Goal: Communication & Community: Answer question/provide support

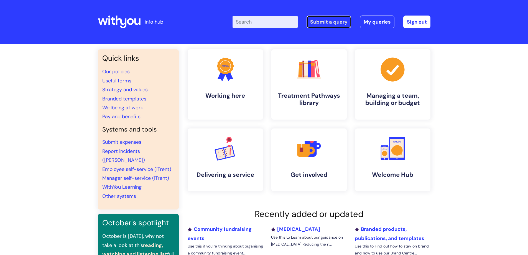
click at [338, 23] on link "Submit a query" at bounding box center [328, 22] width 45 height 13
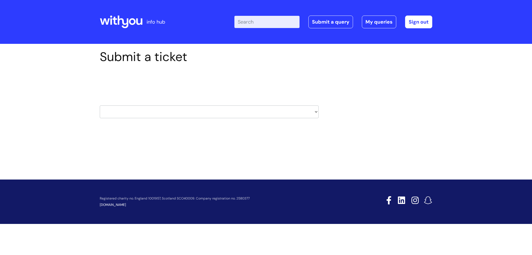
click at [316, 112] on select "HR / People IT and Support Clinical Drug Alerts Finance Accounts Data Support T…" at bounding box center [209, 111] width 219 height 13
select select "learning_and_development"
click at [100, 105] on select "HR / People IT and Support Clinical Drug Alerts Finance Accounts Data Support T…" at bounding box center [209, 111] width 219 height 13
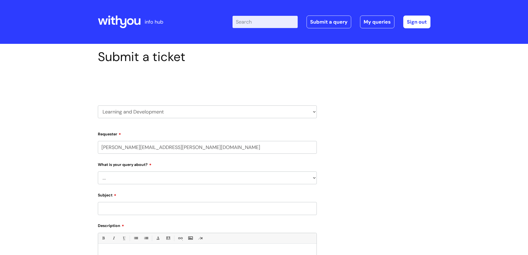
select select "80004286572"
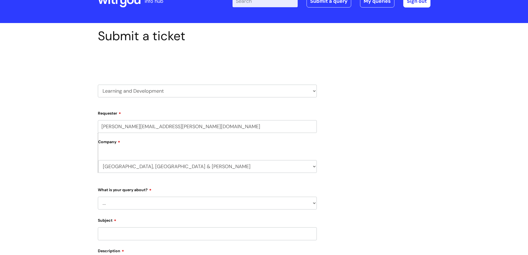
scroll to position [55, 0]
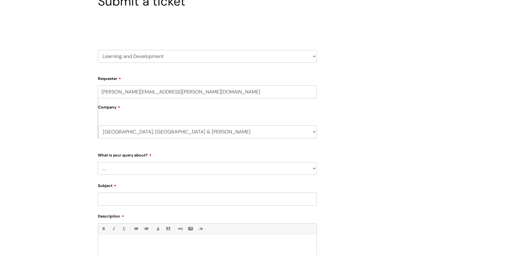
click at [157, 166] on select "... Question about a training course or session booking Ask about apprenticeshi…" at bounding box center [207, 168] width 219 height 13
select select "Ask about apprenticeships, courses or qualifications"
click at [98, 162] on select "... Question about a training course or session booking Ask about apprenticeshi…" at bounding box center [207, 168] width 219 height 13
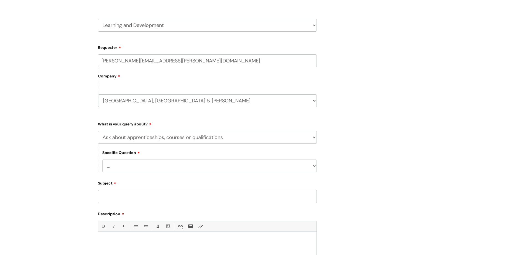
scroll to position [138, 0]
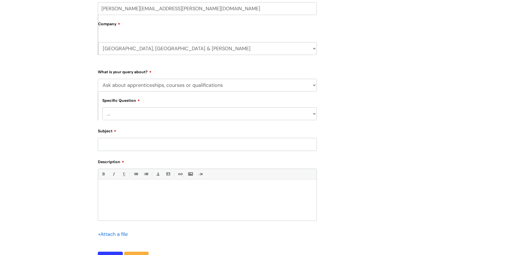
click at [314, 113] on select "... External training course enquiry Apprenticeship enquiry Level 3 Tackling Su…" at bounding box center [209, 113] width 214 height 13
select select "Apprenticeship enquiry"
click at [102, 107] on select "... External training course enquiry Apprenticeship enquiry Level 3 Tackling Su…" at bounding box center [209, 113] width 214 height 13
click at [139, 145] on input "Subject" at bounding box center [207, 144] width 219 height 13
click at [130, 142] on input "BOB MORRIS - L5" at bounding box center [207, 144] width 219 height 13
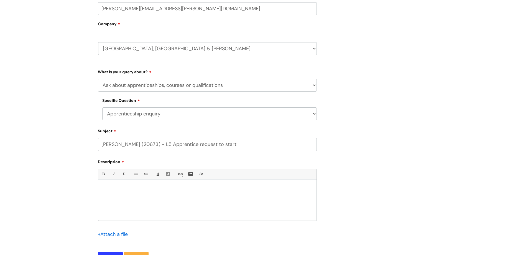
type input "BOB MORRIS (20673) - L5 Apprentice request to start"
click at [139, 186] on p at bounding box center [207, 188] width 210 height 5
drag, startPoint x: 116, startPoint y: 191, endPoint x: 131, endPoint y: 187, distance: 15.7
click at [118, 189] on p at bounding box center [207, 188] width 210 height 5
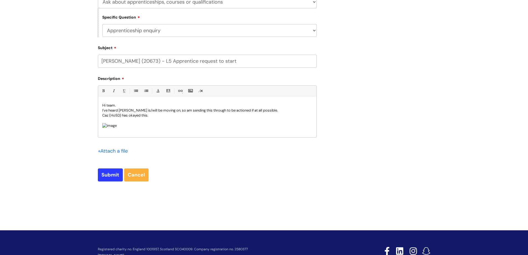
scroll to position [0, 0]
click at [159, 114] on p "Caz (HoSD) has okayed this." at bounding box center [207, 115] width 210 height 5
click at [106, 175] on input "Submit" at bounding box center [110, 174] width 25 height 13
type input "Please Wait..."
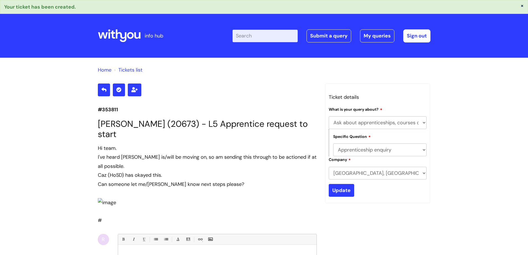
select select "Ask about apprenticeships, courses or qualifications"
select select "Apprenticeship enquiry"
click at [375, 33] on link "My queries" at bounding box center [377, 35] width 34 height 13
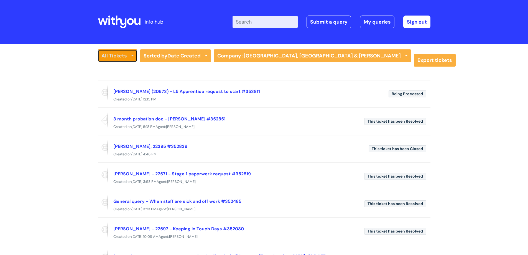
click at [107, 57] on link "All Tickets" at bounding box center [117, 55] width 39 height 13
click at [121, 67] on link "All Tickets" at bounding box center [122, 67] width 48 height 8
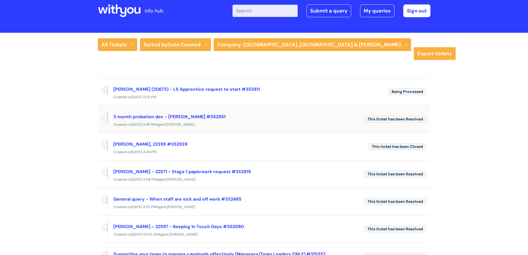
scroll to position [55, 0]
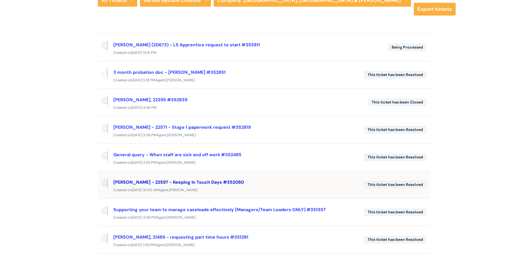
click at [201, 182] on link "[PERSON_NAME] - 22597 - Keeping In Touch Days #352080" at bounding box center [178, 182] width 130 height 6
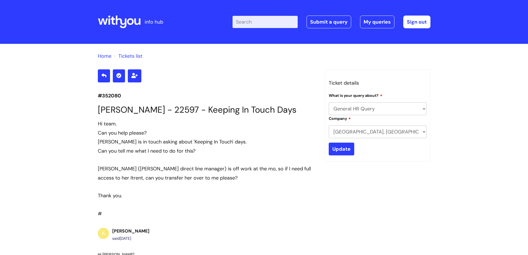
select select "General HR Query"
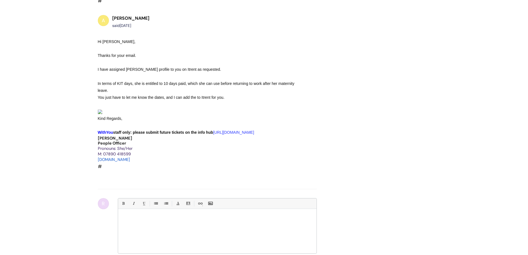
scroll to position [261, 0]
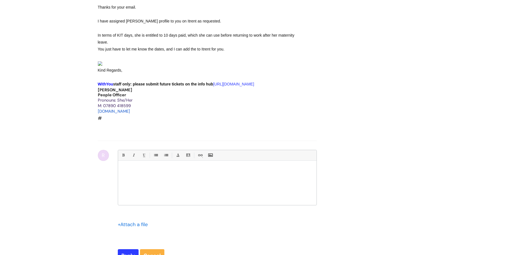
click at [148, 205] on div at bounding box center [217, 184] width 198 height 42
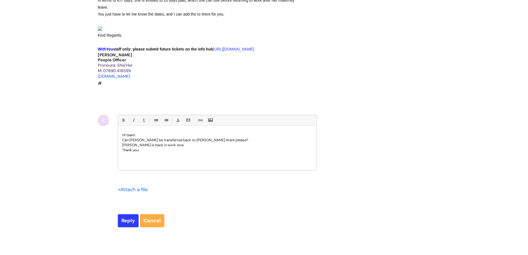
scroll to position [358, 0]
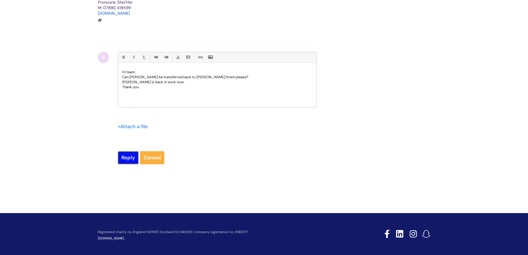
click at [129, 164] on input "Reply" at bounding box center [128, 157] width 21 height 13
type input "Please Wait..."
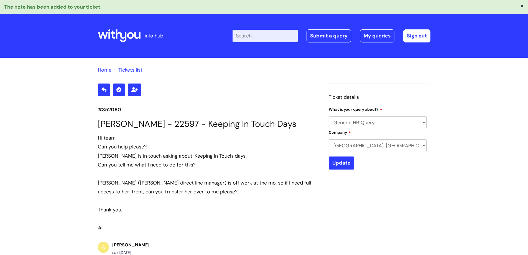
select select "General HR Query"
click at [366, 33] on link "My queries" at bounding box center [377, 35] width 34 height 13
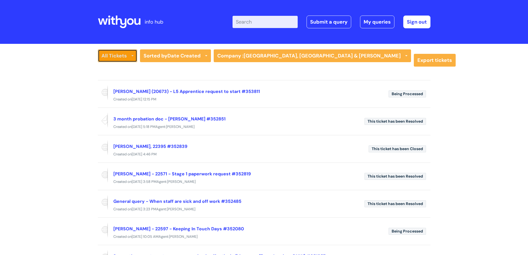
click at [118, 58] on link "All Tickets" at bounding box center [117, 55] width 39 height 13
click at [119, 65] on link "All Tickets" at bounding box center [122, 67] width 48 height 8
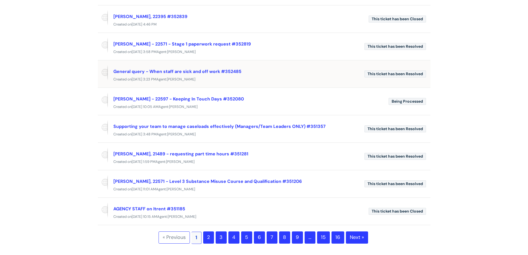
scroll to position [194, 0]
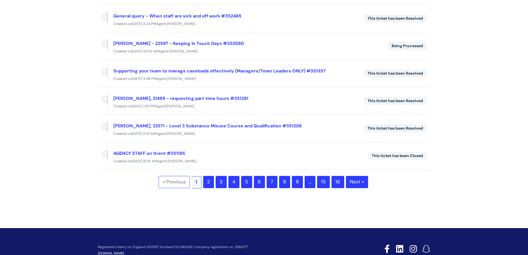
click at [208, 181] on link "2" at bounding box center [208, 182] width 11 height 12
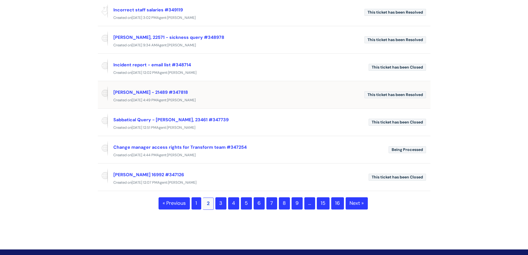
scroll to position [166, 0]
